Goal: Task Accomplishment & Management: Use online tool/utility

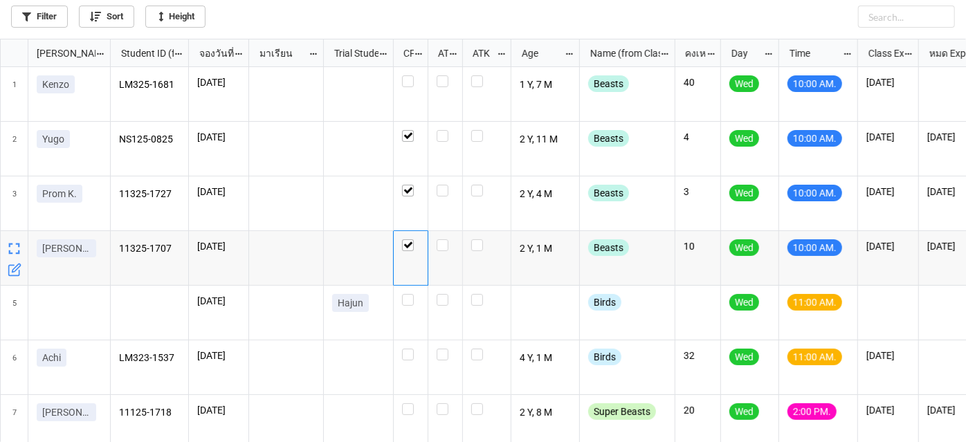
scroll to position [396, 959]
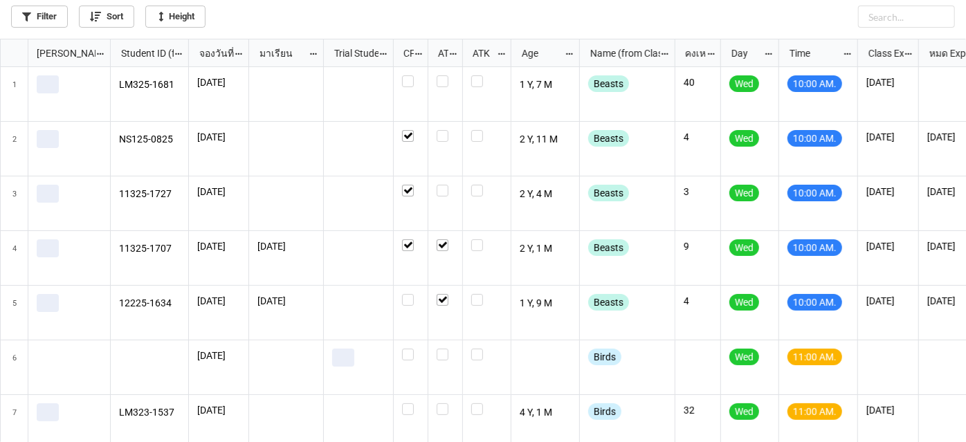
scroll to position [396, 959]
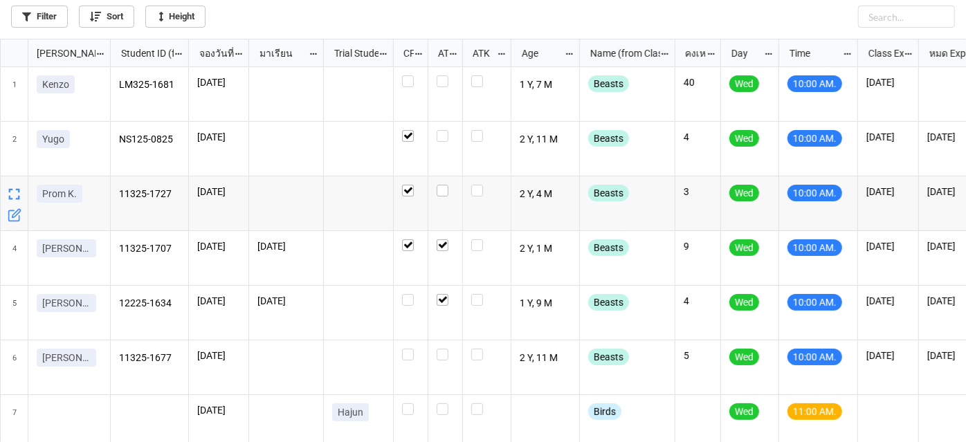
click at [440, 185] on label "grid" at bounding box center [445, 185] width 17 height 0
click at [444, 130] on label "grid" at bounding box center [445, 130] width 17 height 0
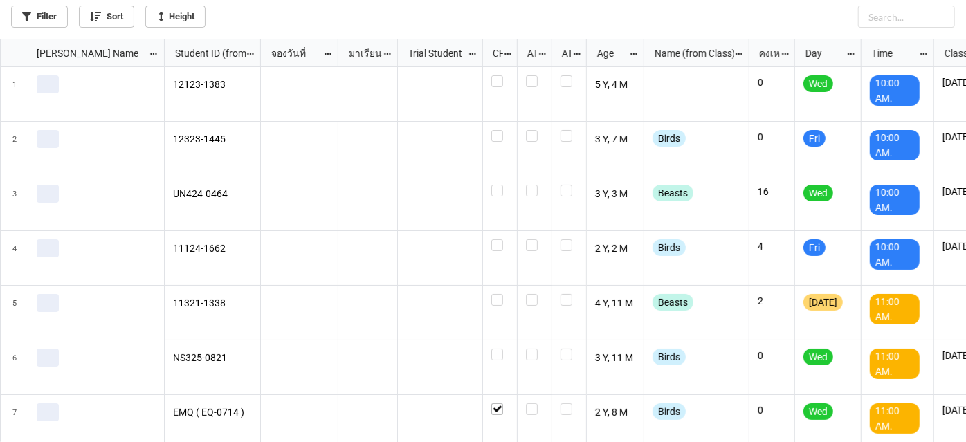
scroll to position [396, 959]
drag, startPoint x: 37, startPoint y: 14, endPoint x: 45, endPoint y: 20, distance: 10.4
click at [45, 20] on link "Filter" at bounding box center [39, 17] width 57 height 22
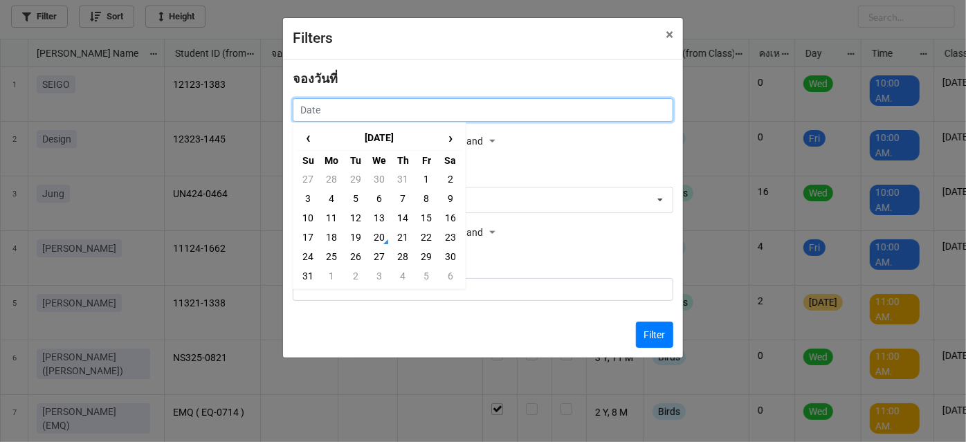
click at [509, 114] on input "text" at bounding box center [483, 110] width 381 height 24
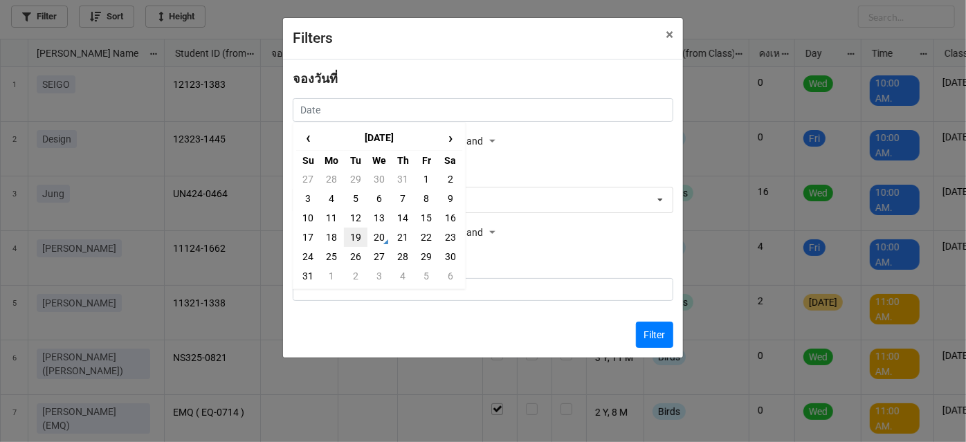
click at [349, 240] on td "19" at bounding box center [356, 237] width 24 height 19
type input "19/8/2025"
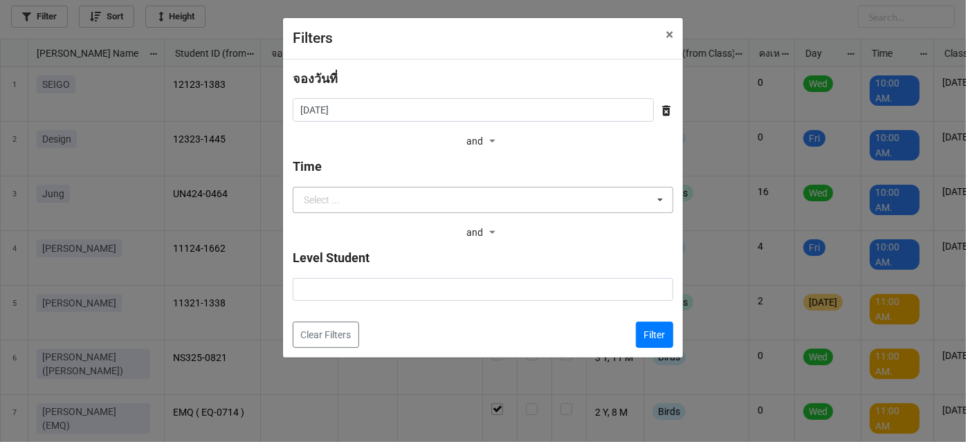
click at [581, 212] on div "Select ... 9:00 AM. 9.50 AM. 10:00 AM. 10.40 AM. 11:00 AM. 11.30 AM. 1:00 PM. 2…" at bounding box center [483, 200] width 381 height 26
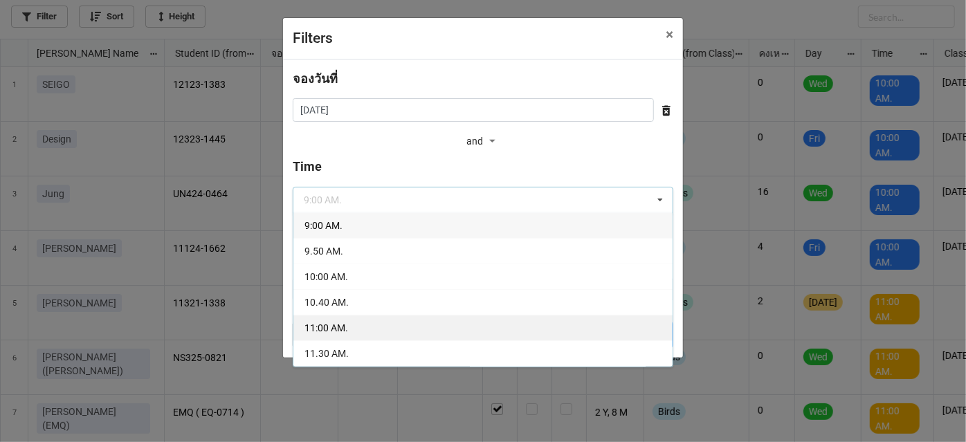
click at [515, 325] on div "11:00 AM." at bounding box center [483, 328] width 379 height 26
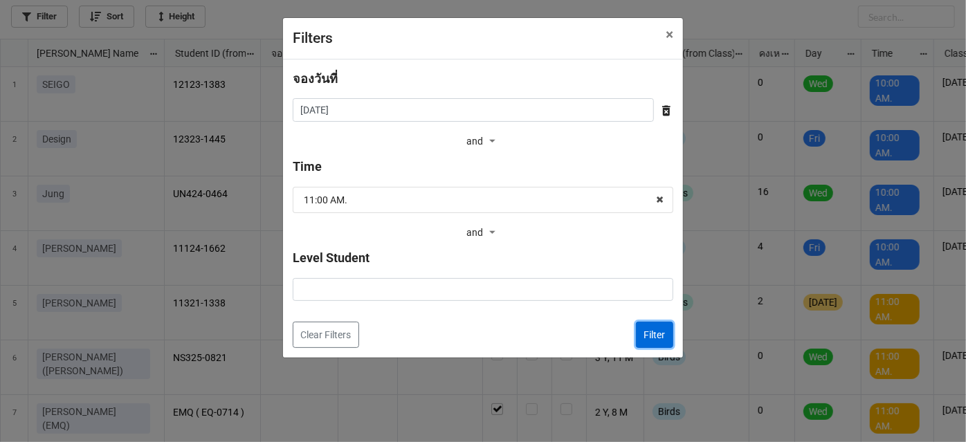
click at [642, 336] on button "Filter" at bounding box center [654, 335] width 37 height 26
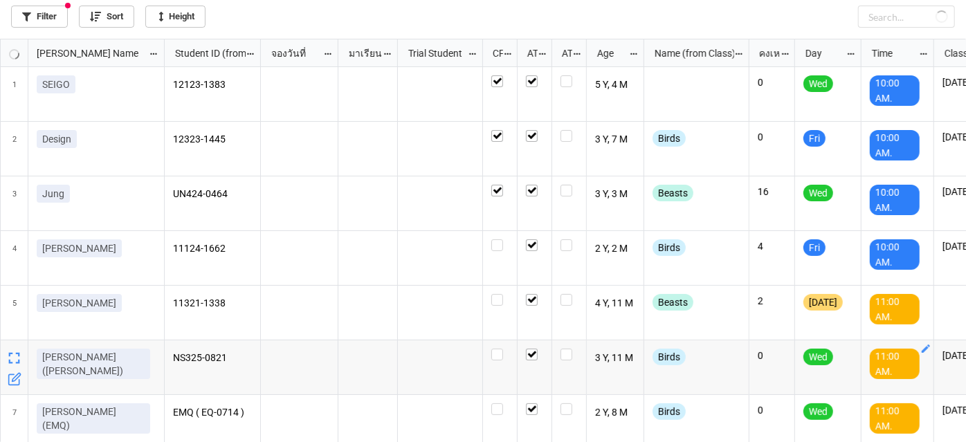
checkbox input "true"
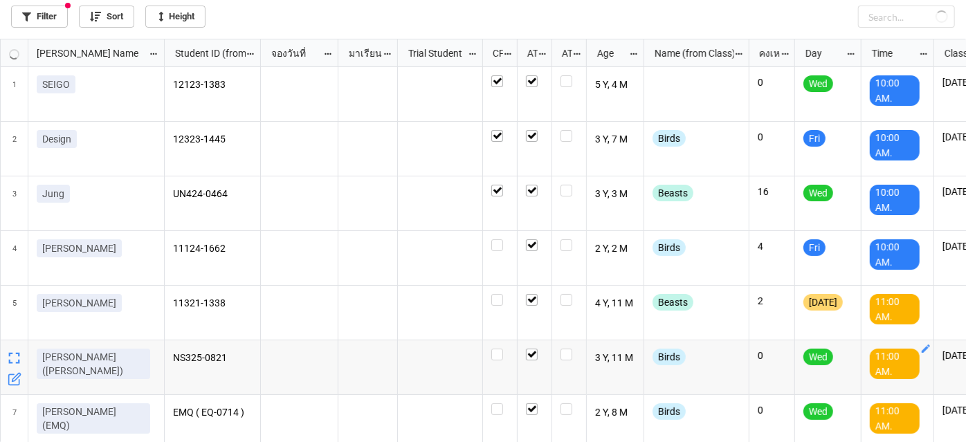
checkbox input "true"
checkbox input "false"
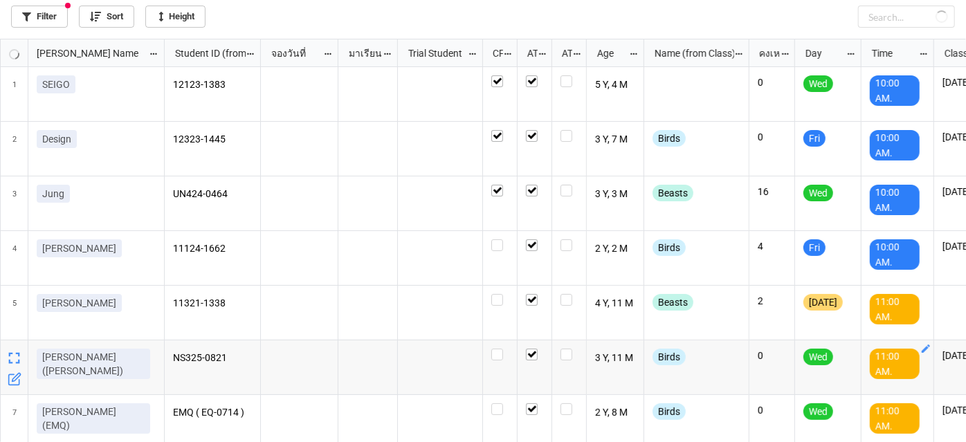
checkbox input "true"
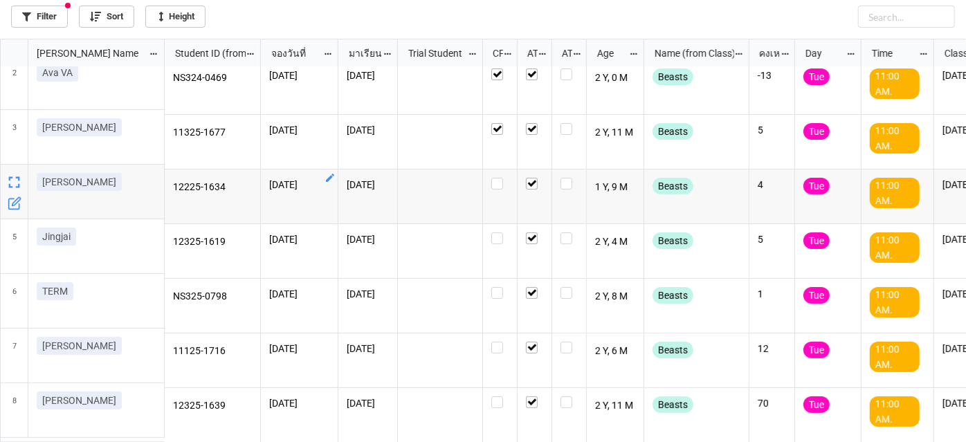
scroll to position [67, 0]
